Goal: Information Seeking & Learning: Learn about a topic

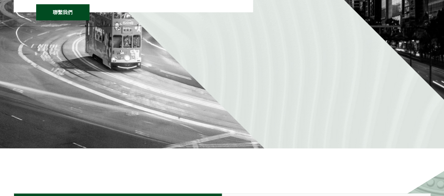
scroll to position [105, 0]
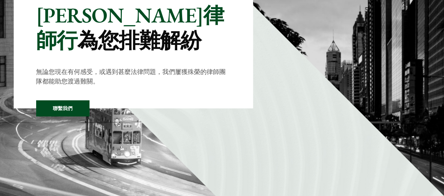
click at [59, 110] on link "聯繫我們" at bounding box center [62, 108] width 53 height 16
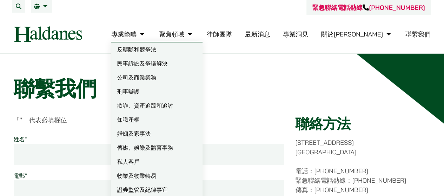
click at [169, 91] on link "刑事辯護" at bounding box center [156, 92] width 91 height 14
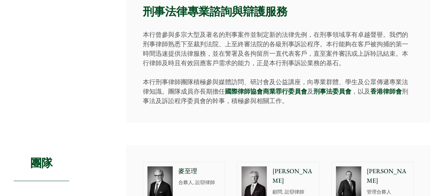
scroll to position [561, 0]
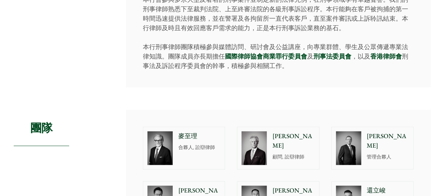
click at [183, 143] on p "合夥人, 訟辯律師" at bounding box center [199, 146] width 42 height 7
click at [287, 153] on p "顧問, 訟辯律師" at bounding box center [293, 156] width 42 height 7
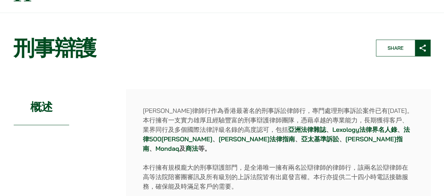
scroll to position [0, 0]
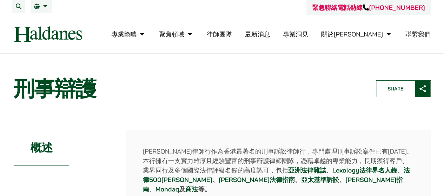
click at [270, 34] on link "最新消息" at bounding box center [257, 34] width 25 height 8
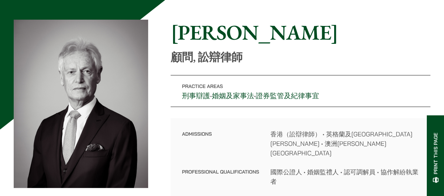
scroll to position [175, 0]
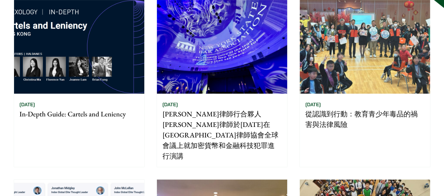
scroll to position [105, 0]
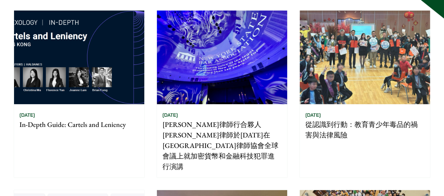
click at [230, 122] on p "[PERSON_NAME]律師行合夥人[PERSON_NAME]律師於[DATE]在[GEOGRAPHIC_DATA]律師協會全球會議上就加密貨幣和金融科技犯…" at bounding box center [221, 145] width 119 height 53
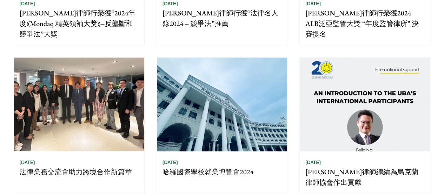
scroll to position [561, 0]
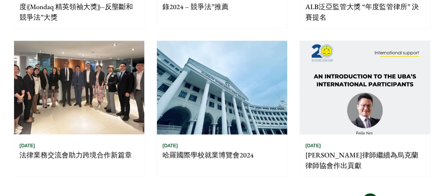
click at [88, 149] on p "法律業務交流會助力跨境合作新篇章" at bounding box center [79, 154] width 119 height 11
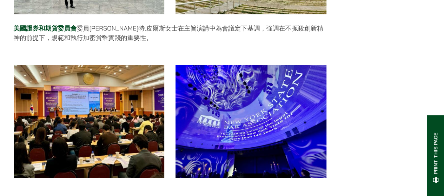
scroll to position [561, 0]
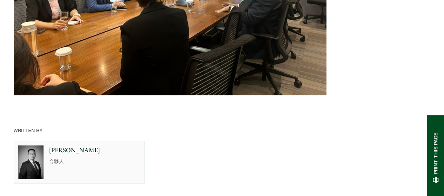
scroll to position [772, 0]
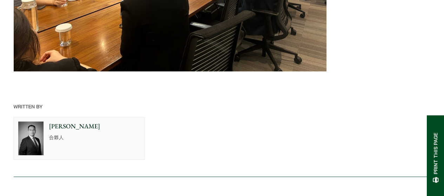
click at [55, 122] on p "[PERSON_NAME]" at bounding box center [94, 126] width 91 height 9
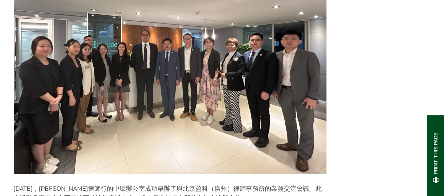
scroll to position [0, 0]
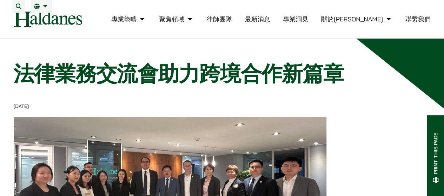
click at [308, 23] on link "專業洞見" at bounding box center [295, 19] width 25 height 8
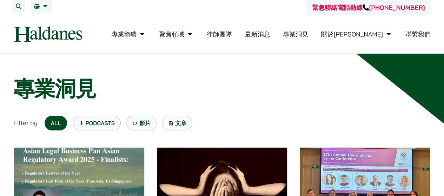
click at [270, 35] on link "最新消息" at bounding box center [257, 34] width 25 height 8
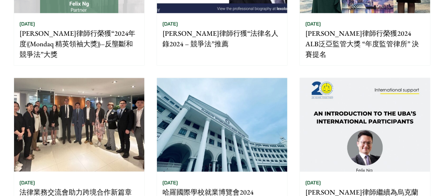
scroll to position [526, 0]
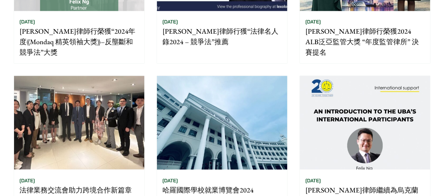
click at [80, 185] on p "法律業務交流會助力跨境合作新篇章" at bounding box center [79, 190] width 119 height 11
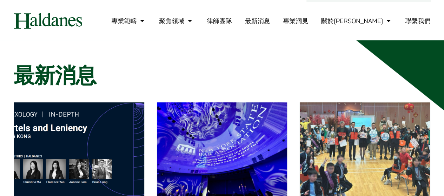
scroll to position [0, 0]
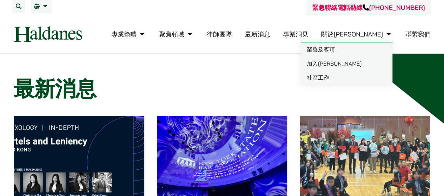
click at [320, 51] on link "榮譽及獎項" at bounding box center [346, 49] width 91 height 14
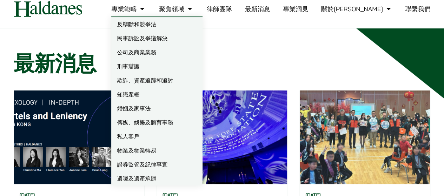
scroll to position [35, 0]
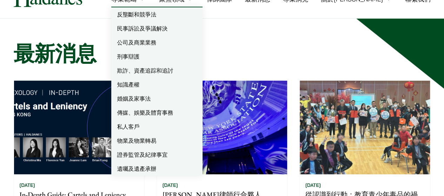
click at [166, 58] on link "刑事辯護" at bounding box center [156, 56] width 91 height 14
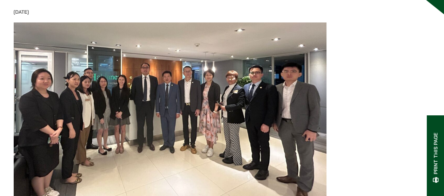
scroll to position [105, 0]
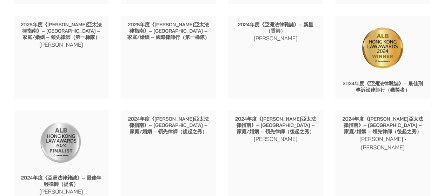
scroll to position [1017, 0]
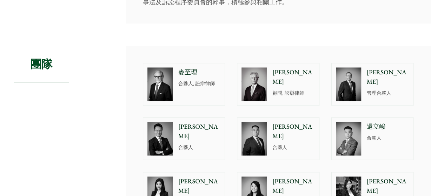
scroll to position [631, 0]
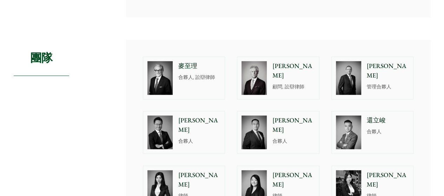
click at [281, 137] on p "合夥人" at bounding box center [293, 140] width 42 height 7
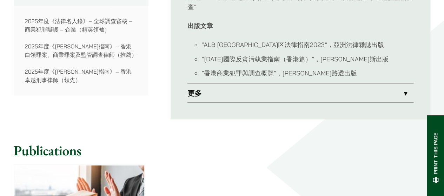
scroll to position [596, 0]
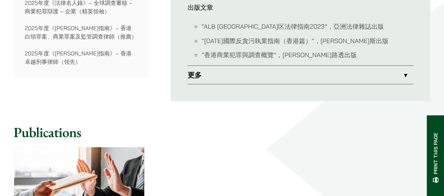
click at [403, 74] on link "更多" at bounding box center [300, 75] width 226 height 18
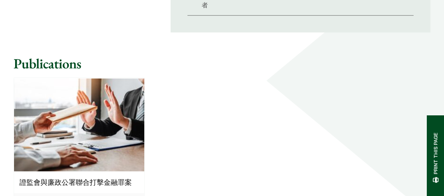
scroll to position [740, 0]
